Goal: Task Accomplishment & Management: Use online tool/utility

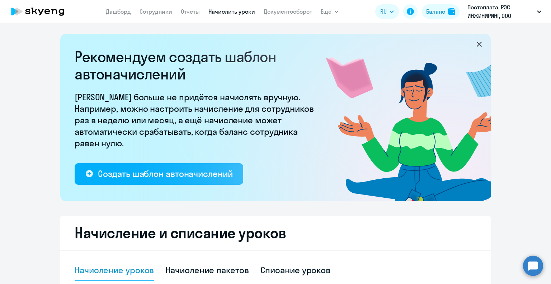
select select "10"
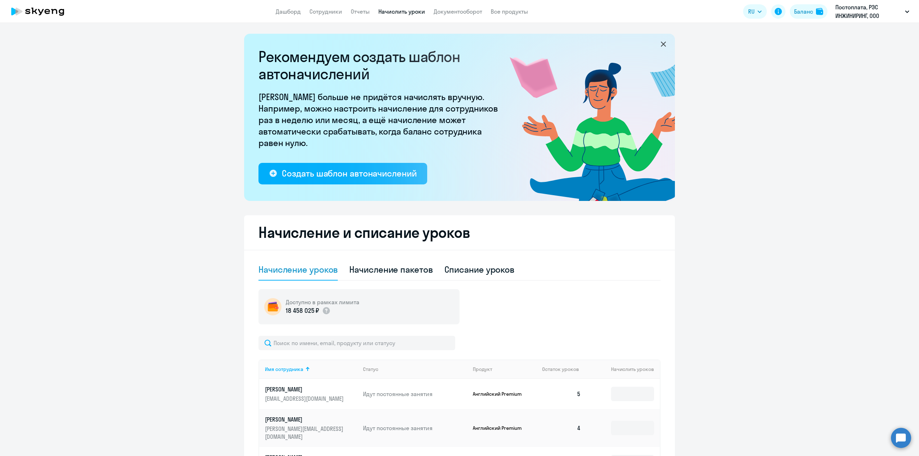
click at [316, 16] on app-header "Дашборд Сотрудники Отчеты Начислить уроки Документооборот Все продукты Дашборд …" at bounding box center [459, 11] width 919 height 23
click at [326, 12] on link "Сотрудники" at bounding box center [325, 11] width 33 height 7
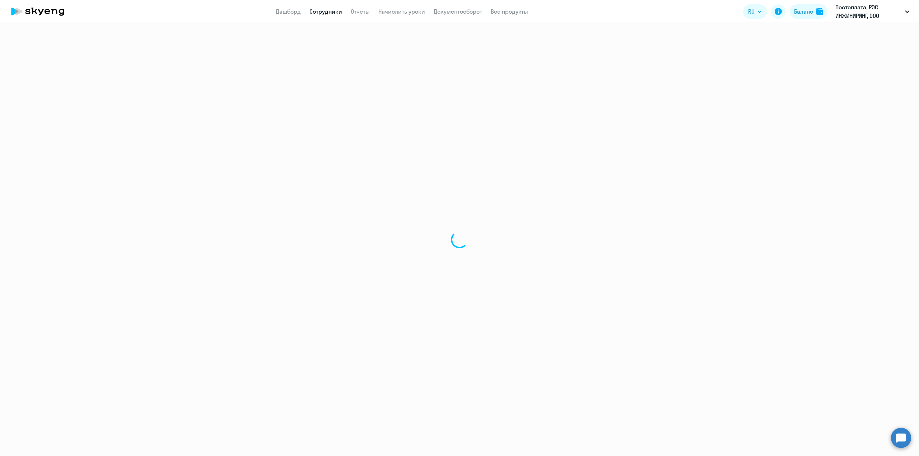
select select "30"
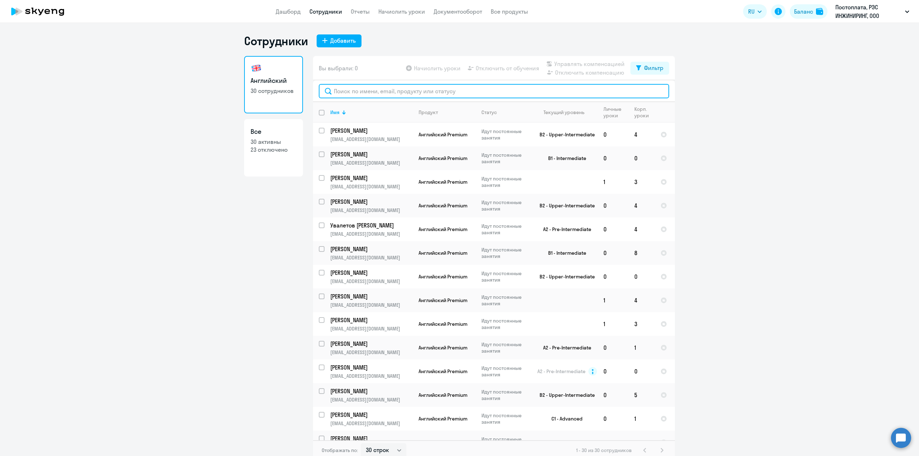
click at [380, 91] on input "text" at bounding box center [494, 91] width 350 height 14
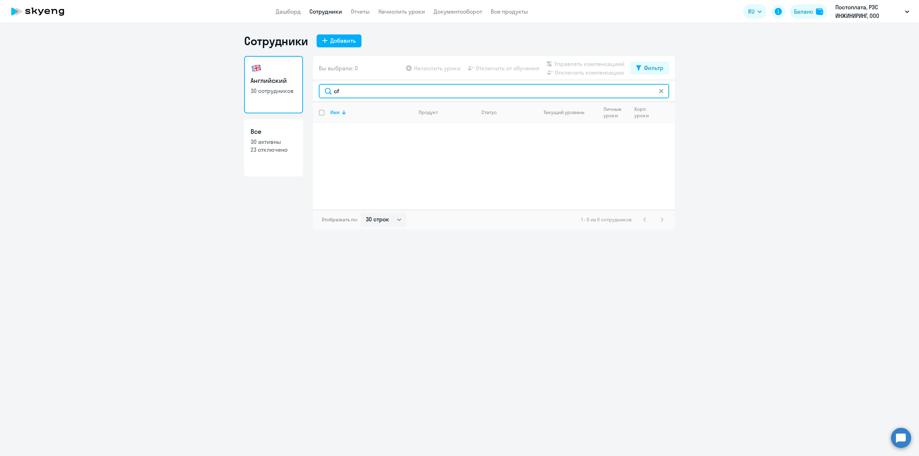
type input "c"
type input "[DEMOGRAPHIC_DATA]"
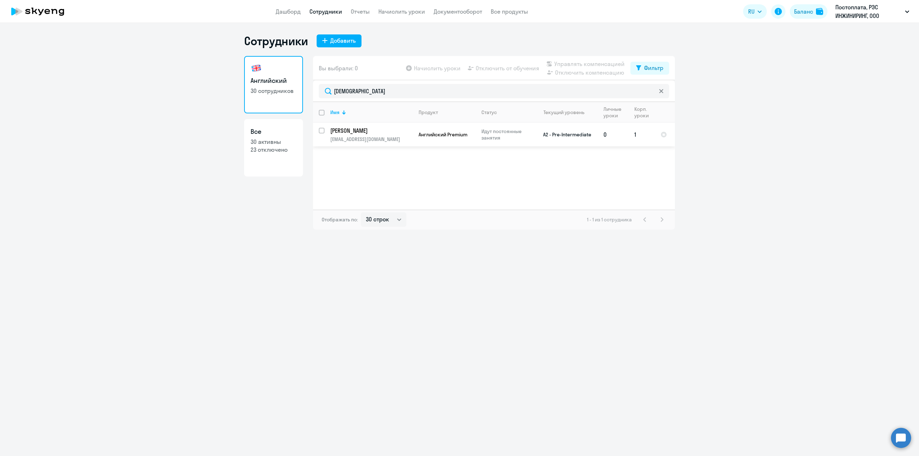
drag, startPoint x: 323, startPoint y: 130, endPoint x: 327, endPoint y: 130, distance: 4.7
click at [323, 130] on input "select row 4703411" at bounding box center [326, 135] width 14 height 14
checkbox input "true"
click at [452, 71] on span "Начислить уроки" at bounding box center [437, 68] width 47 height 9
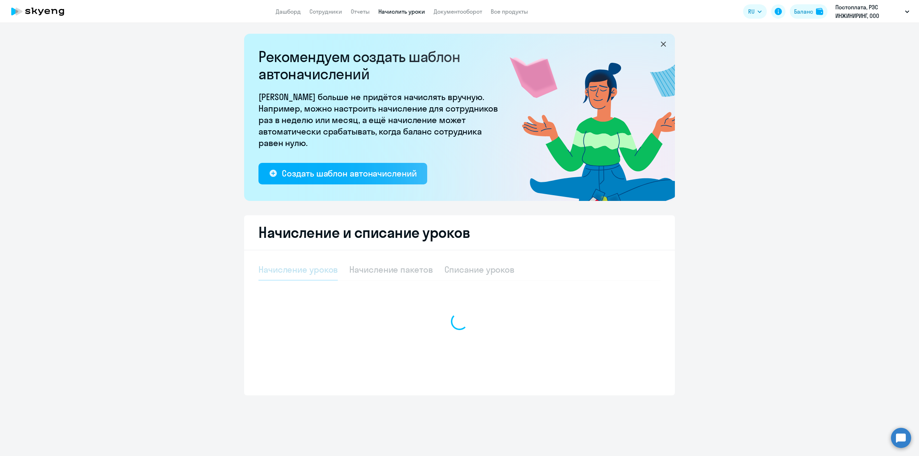
select select "10"
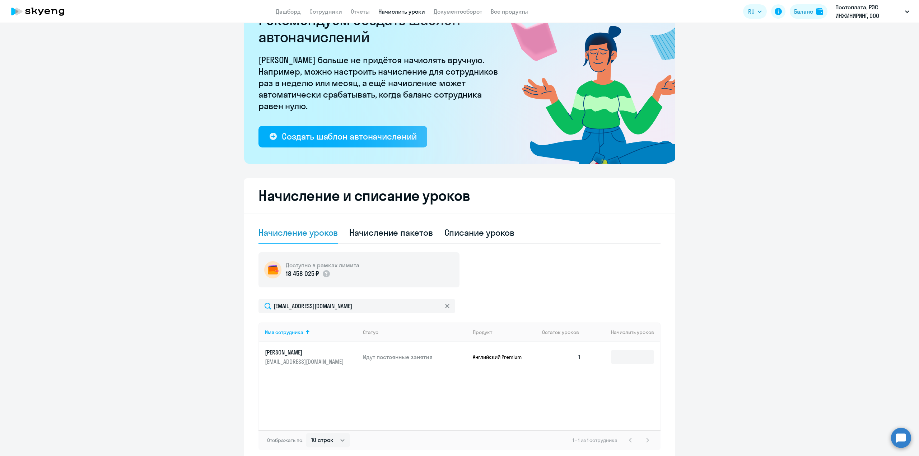
scroll to position [71, 0]
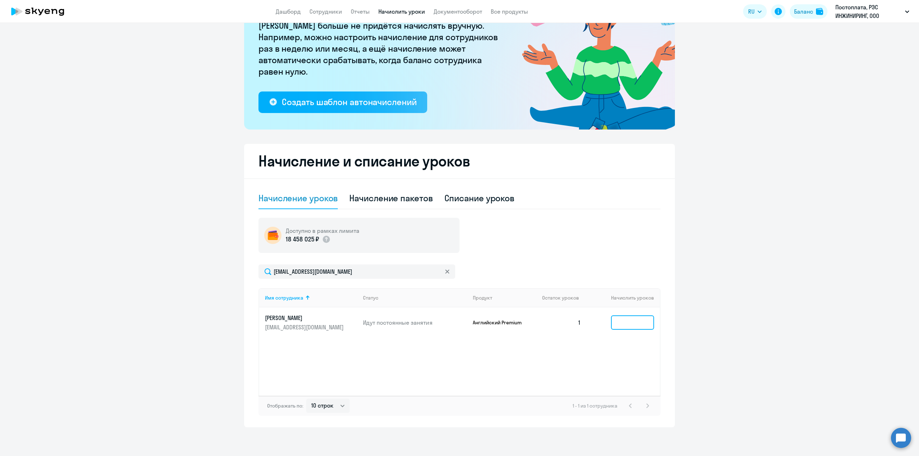
click at [551, 283] on input at bounding box center [632, 323] width 43 height 14
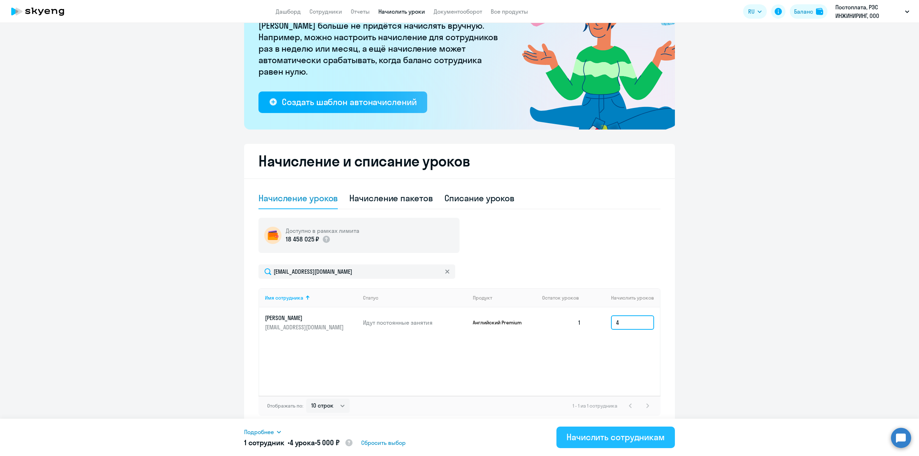
type input "4"
click at [551, 283] on div "Начислить сотрудникам" at bounding box center [616, 437] width 98 height 11
